Goal: Transaction & Acquisition: Purchase product/service

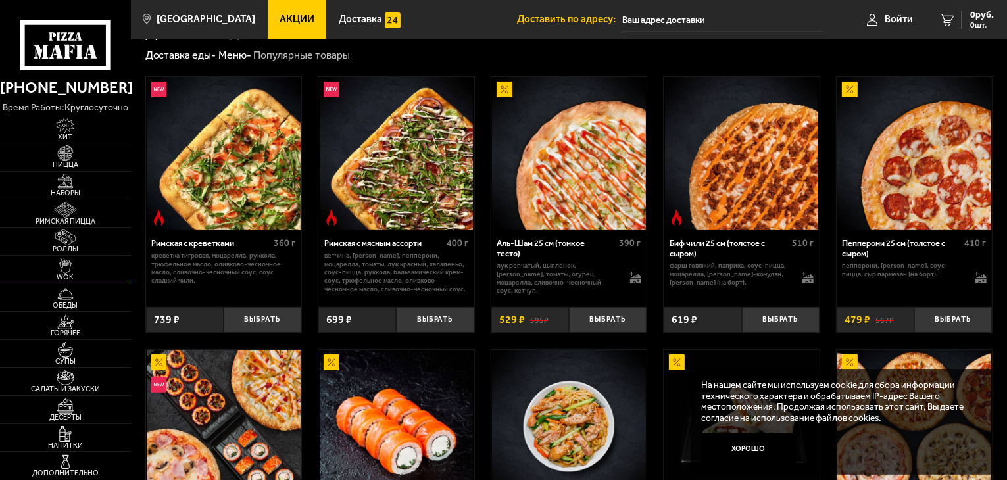
scroll to position [329, 0]
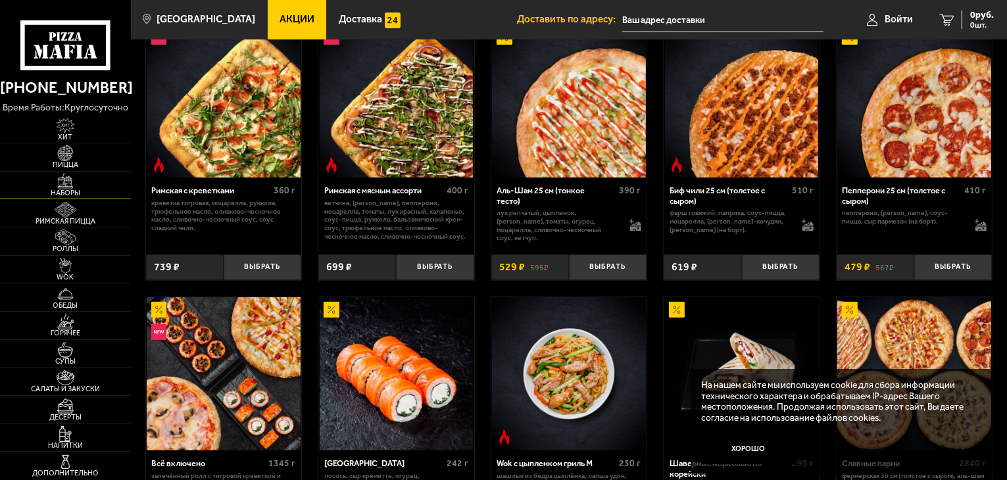
click at [86, 180] on img at bounding box center [65, 182] width 40 height 16
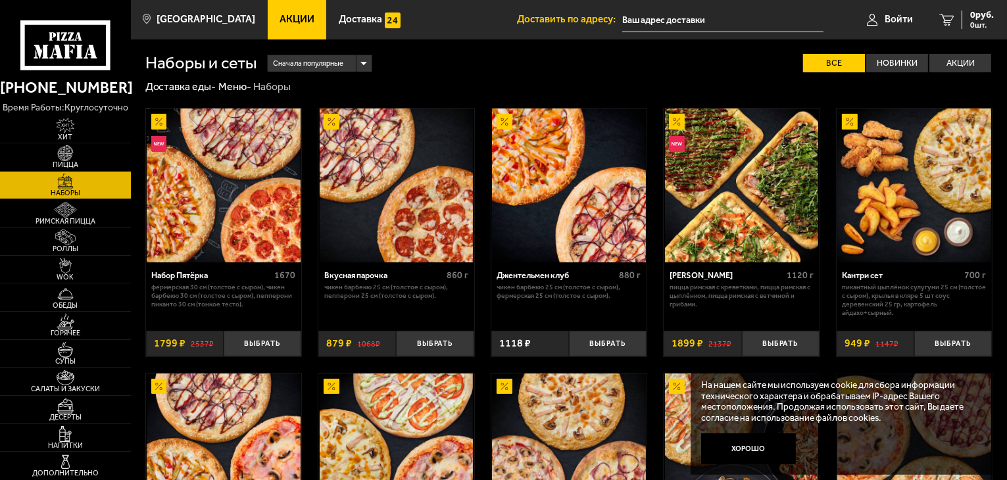
click at [276, 13] on link "Акции" at bounding box center [297, 19] width 59 height 39
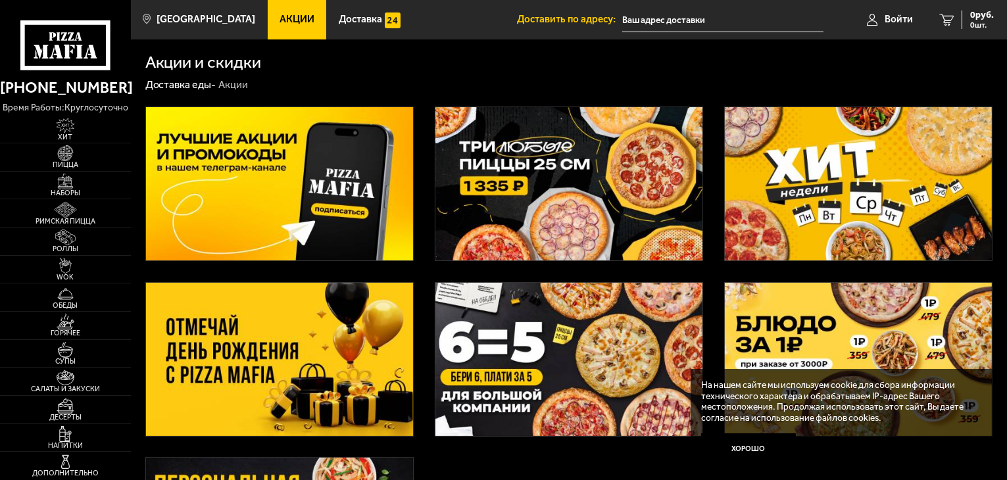
click at [79, 37] on use at bounding box center [78, 36] width 8 height 8
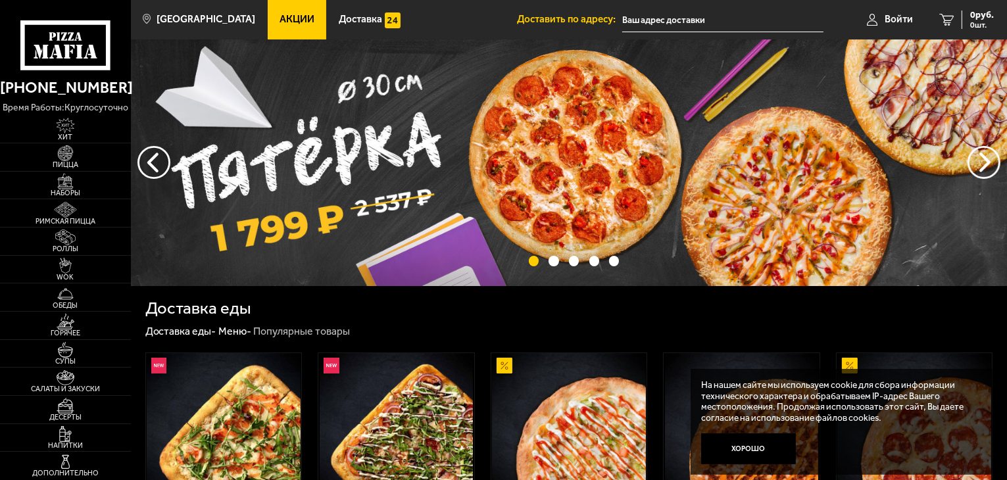
click at [78, 96] on link "[PHONE_NUMBER]" at bounding box center [65, 88] width 131 height 26
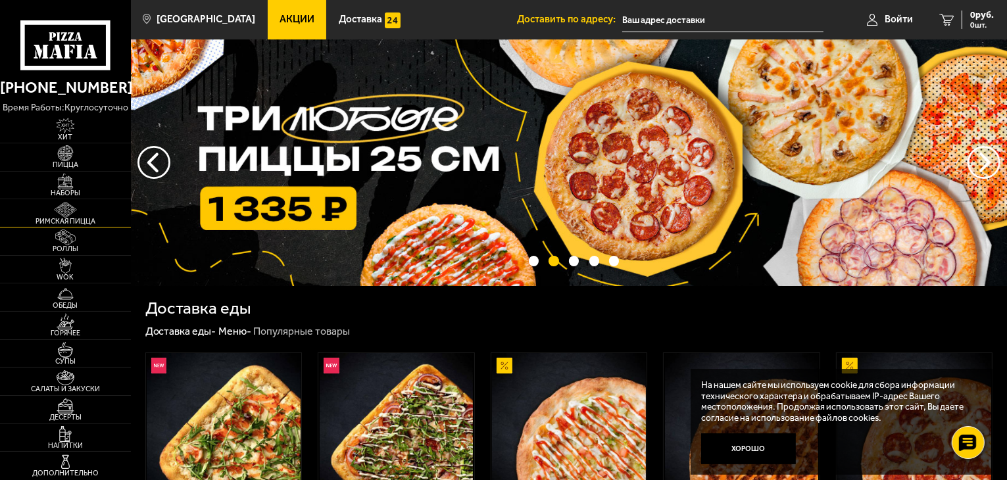
click at [101, 209] on link "Римская пицца" at bounding box center [65, 213] width 131 height 28
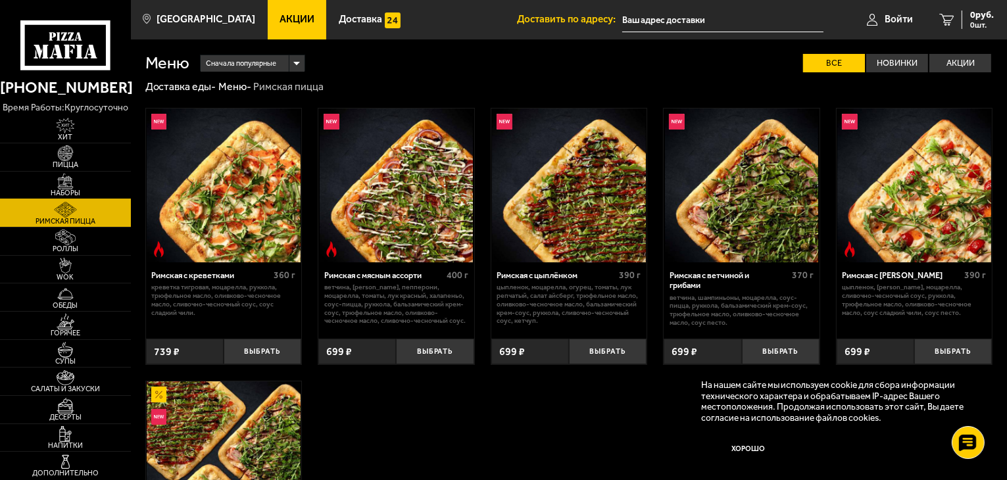
click at [88, 185] on link "Наборы" at bounding box center [65, 186] width 131 height 28
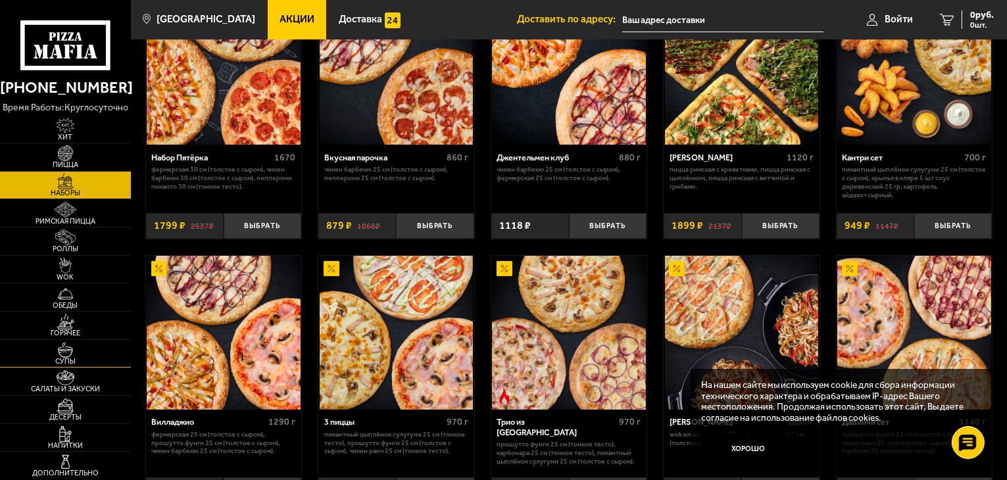
scroll to position [197, 0]
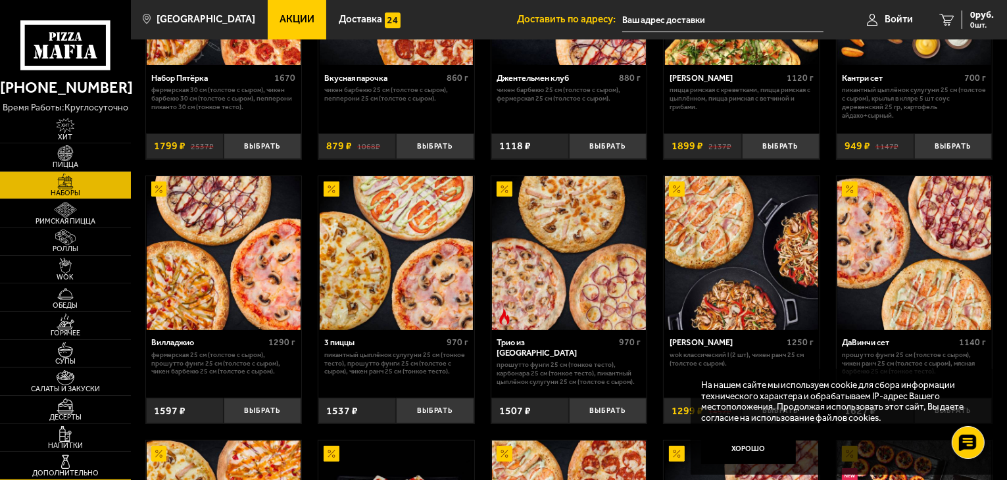
click at [65, 467] on img at bounding box center [65, 463] width 40 height 16
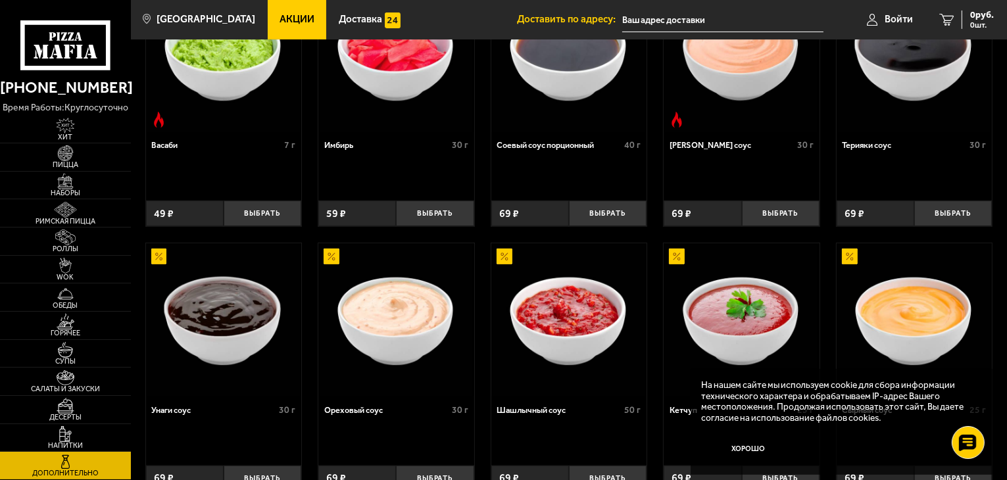
scroll to position [528, 0]
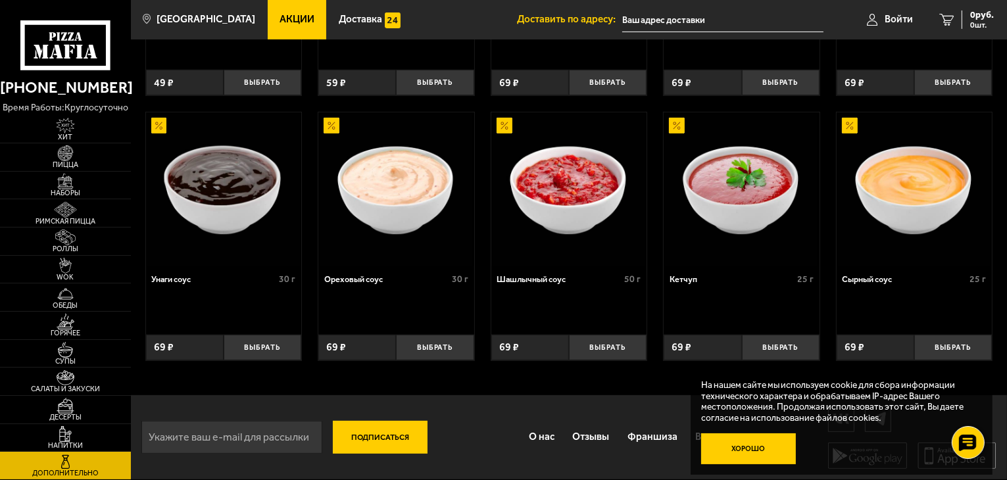
click at [771, 453] on button "Хорошо" at bounding box center [748, 450] width 95 height 32
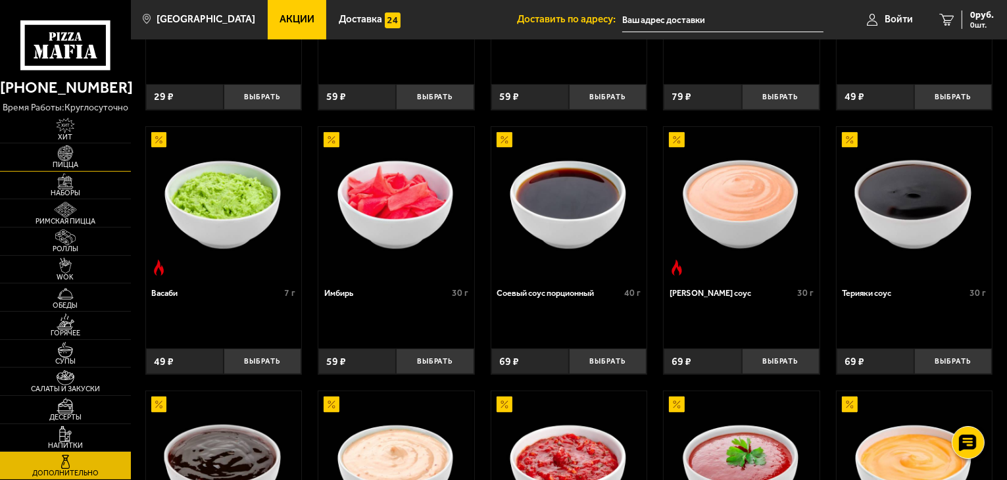
scroll to position [67, 0]
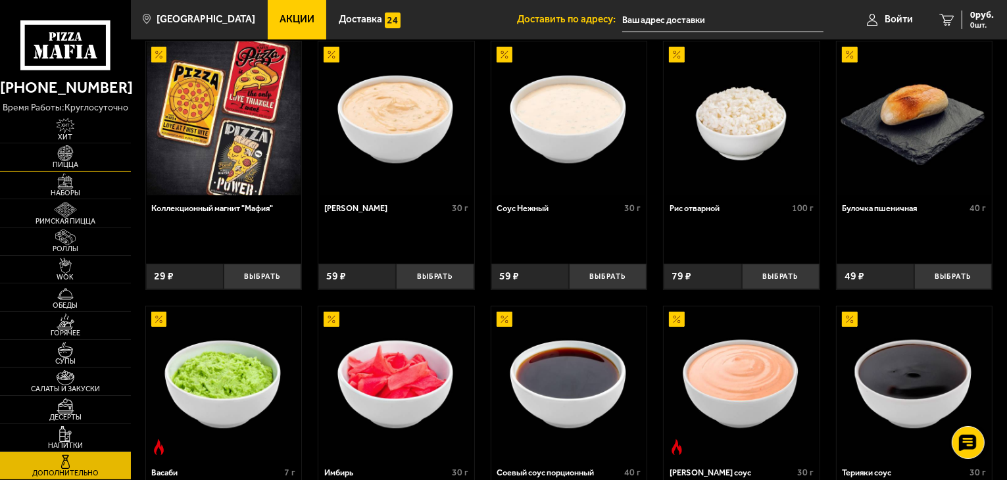
click at [70, 145] on img at bounding box center [65, 153] width 40 height 16
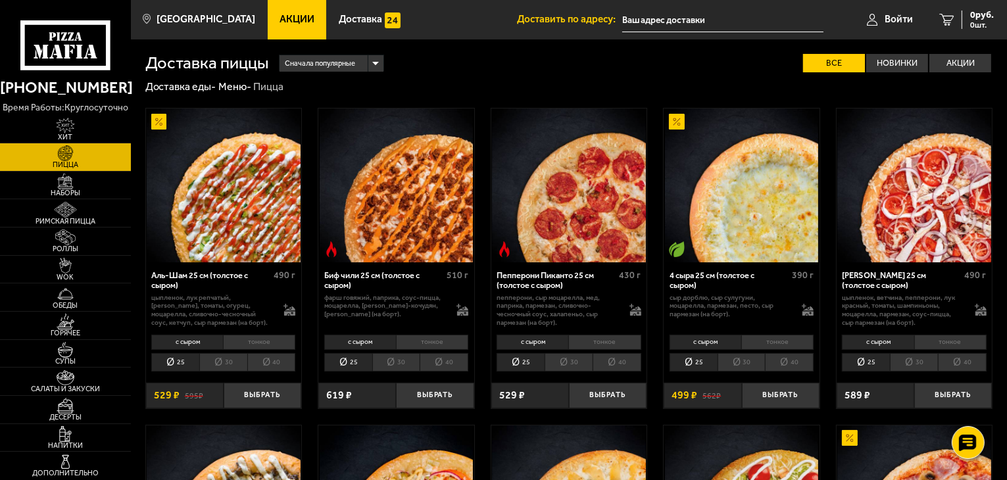
click at [70, 145] on img at bounding box center [65, 153] width 40 height 16
click at [70, 140] on span "Хит" at bounding box center [65, 137] width 131 height 7
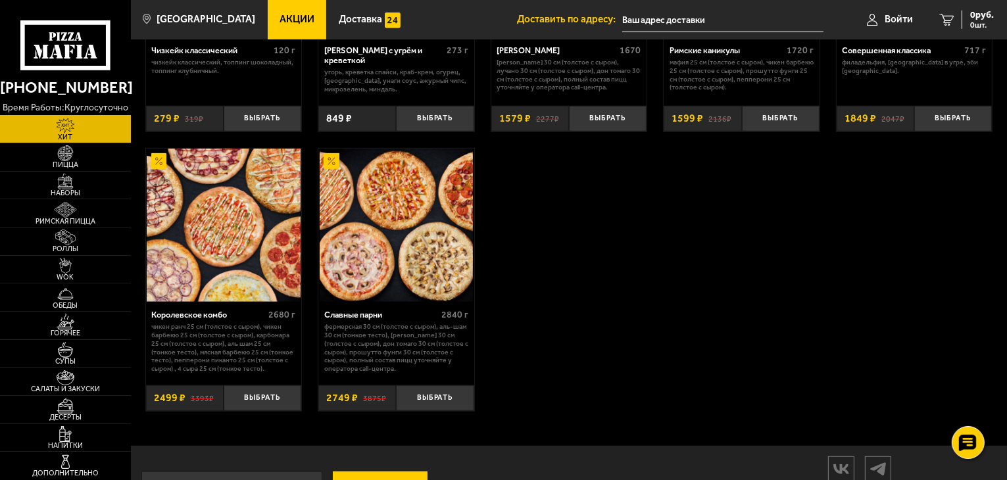
scroll to position [842, 0]
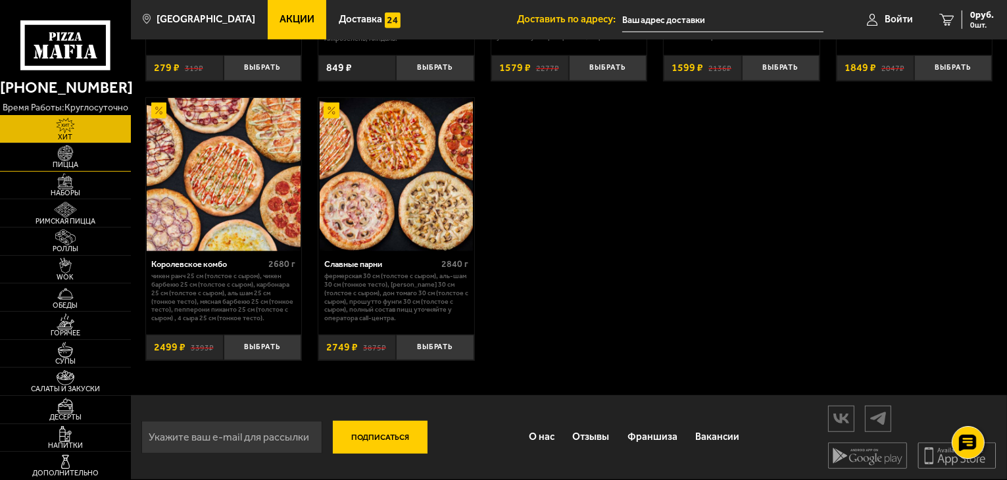
click at [92, 153] on link "Пицца" at bounding box center [65, 157] width 131 height 28
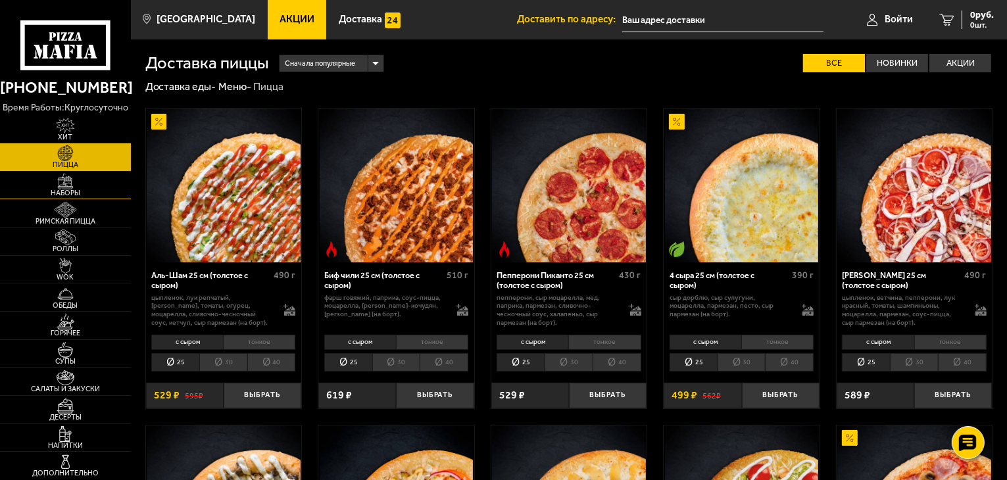
click at [89, 180] on link "Наборы" at bounding box center [65, 186] width 131 height 28
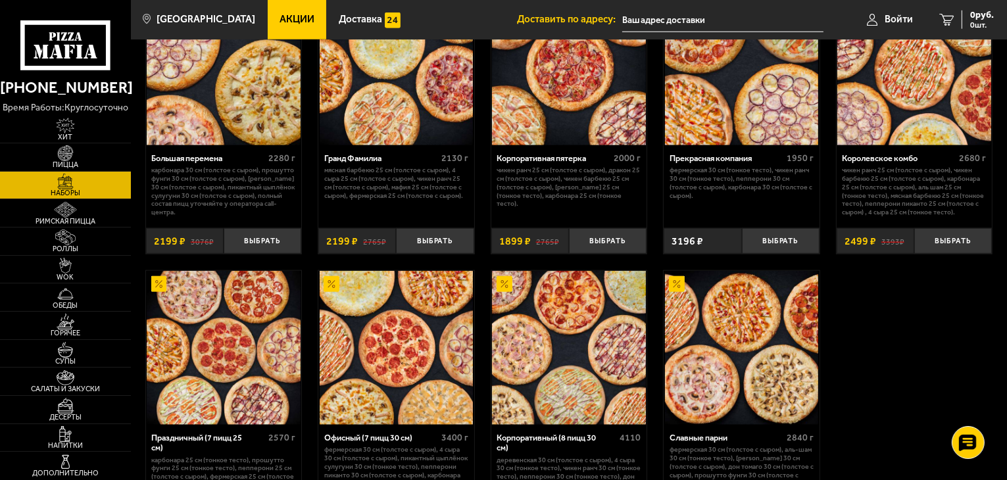
scroll to position [1579, 0]
